Goal: Task Accomplishment & Management: Complete application form

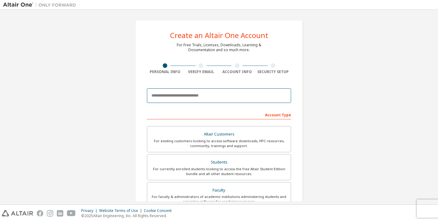
click at [209, 99] on input "email" at bounding box center [219, 95] width 144 height 15
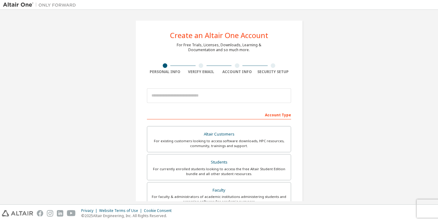
click at [312, 24] on div "Create an Altair One Account For Free Trials, Licenses, Downloads, Learning & D…" at bounding box center [219, 174] width 432 height 322
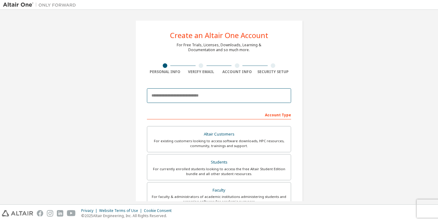
click at [188, 98] on input "email" at bounding box center [219, 95] width 144 height 15
paste input "**********"
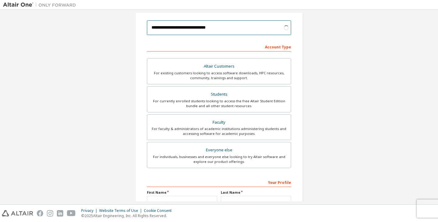
scroll to position [68, 0]
type input "**********"
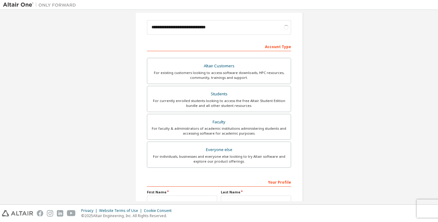
click at [188, 98] on div "For currently enrolled students looking to access the free Altair Student Editi…" at bounding box center [219, 103] width 136 height 10
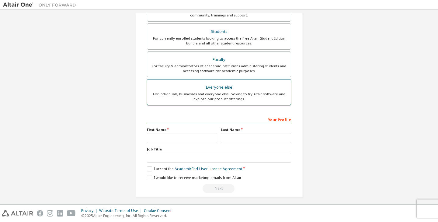
scroll to position [134, 0]
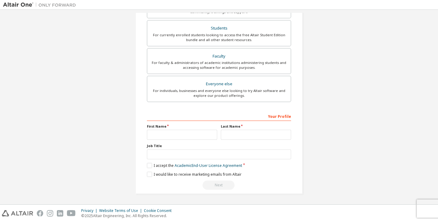
click at [188, 143] on label "Job Title" at bounding box center [219, 145] width 144 height 5
click at [187, 140] on div "Your Profile First Name Last Name Job Title Please provide State/Province to he…" at bounding box center [219, 150] width 144 height 79
click at [187, 138] on input "text" at bounding box center [182, 135] width 70 height 10
type input "**********"
click at [232, 127] on label "Last Name" at bounding box center [256, 126] width 70 height 5
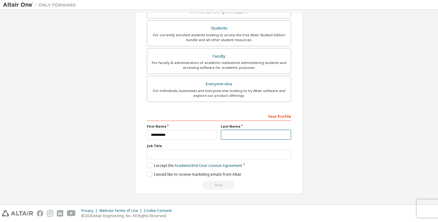
click at [232, 131] on input "text" at bounding box center [256, 135] width 70 height 10
type input "**********"
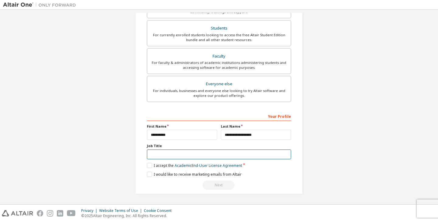
click at [229, 155] on input "text" at bounding box center [219, 154] width 144 height 10
type input "*"
type input "*******"
click at [147, 166] on label "I accept the Academic End-User License Agreement" at bounding box center [194, 165] width 95 height 5
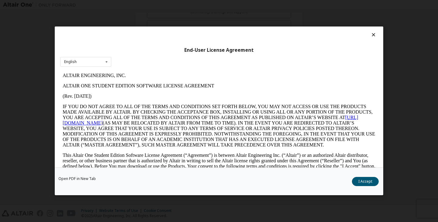
scroll to position [0, 0]
click at [368, 180] on button "I Accept" at bounding box center [365, 181] width 27 height 9
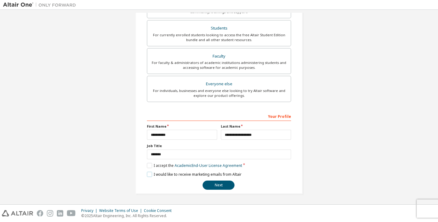
click at [150, 173] on label "I would like to receive marketing emails from Altair" at bounding box center [194, 174] width 95 height 5
click at [221, 182] on button "Next" at bounding box center [219, 184] width 32 height 9
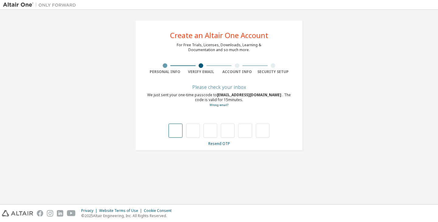
click at [179, 129] on input "text" at bounding box center [176, 131] width 14 height 14
type input "*"
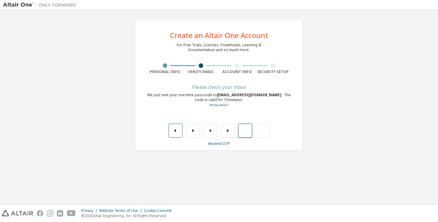
type input "*"
